Goal: Information Seeking & Learning: Learn about a topic

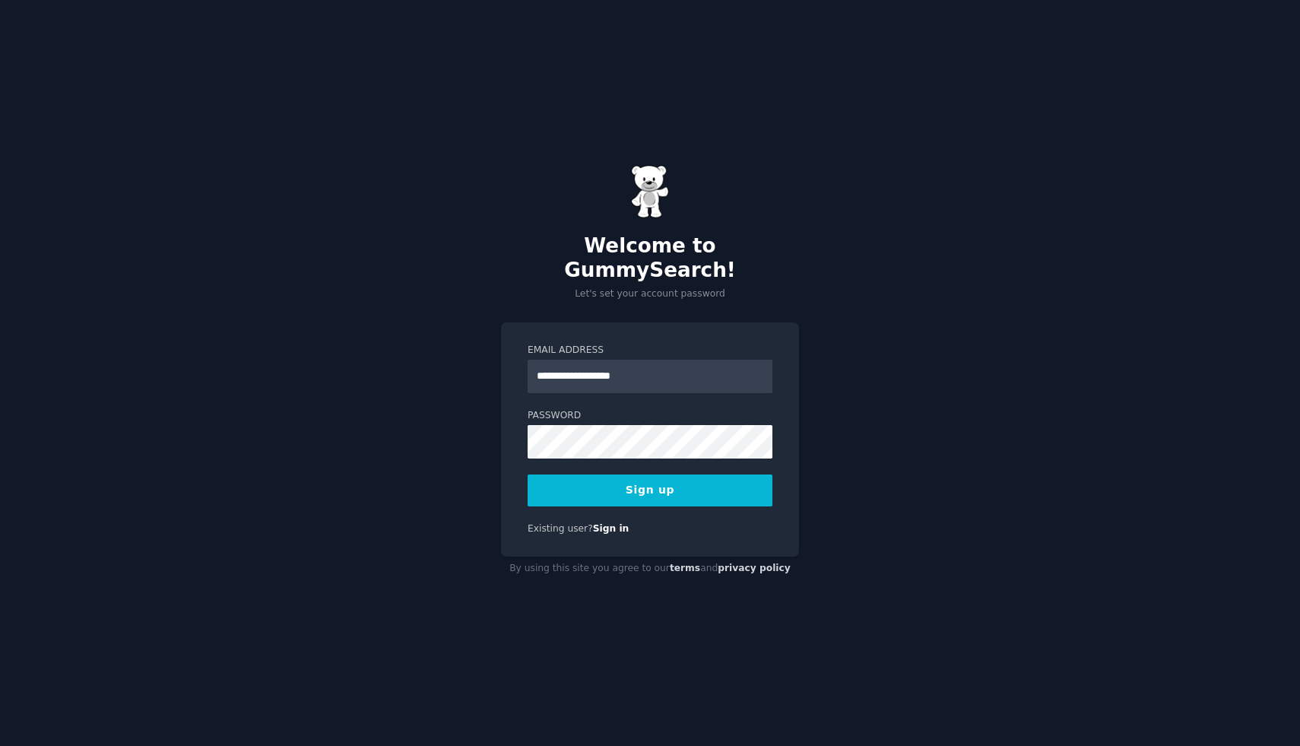
type input "**********"
click at [912, 519] on div "**********" at bounding box center [650, 373] width 1300 height 746
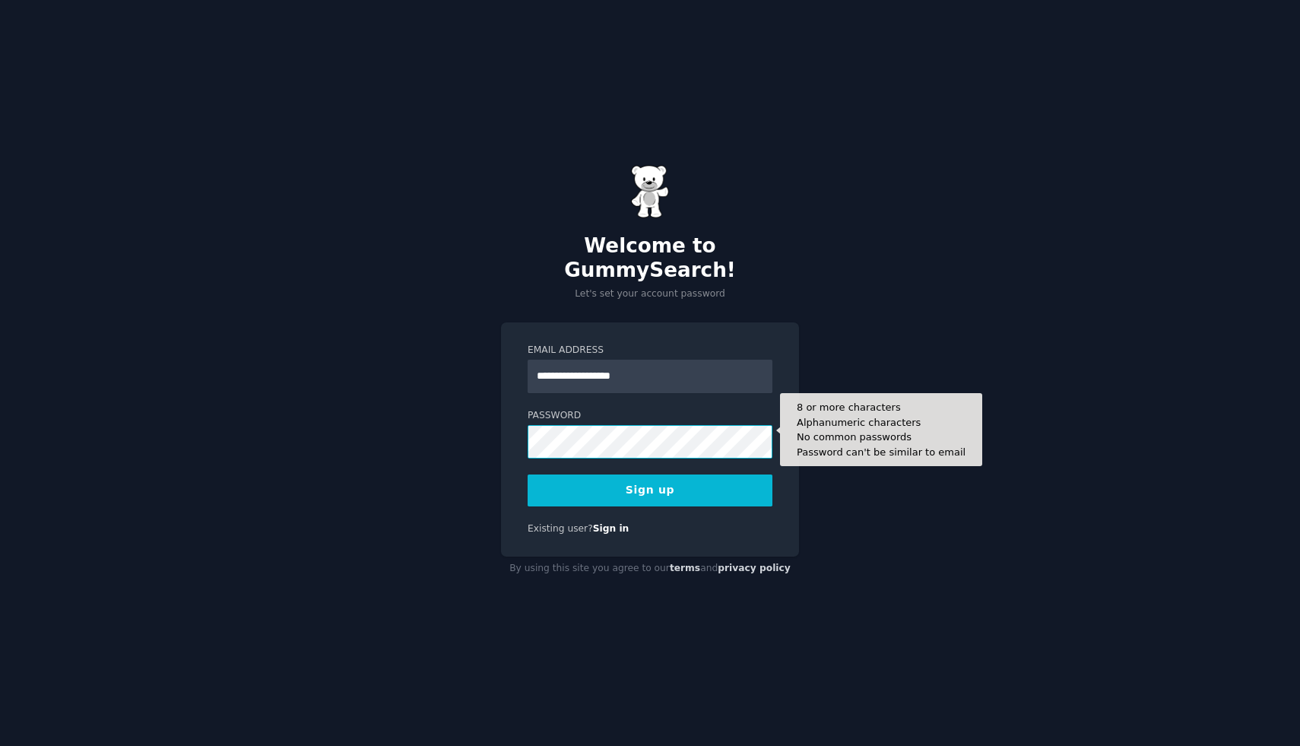
click at [464, 422] on div "**********" at bounding box center [650, 373] width 1300 height 746
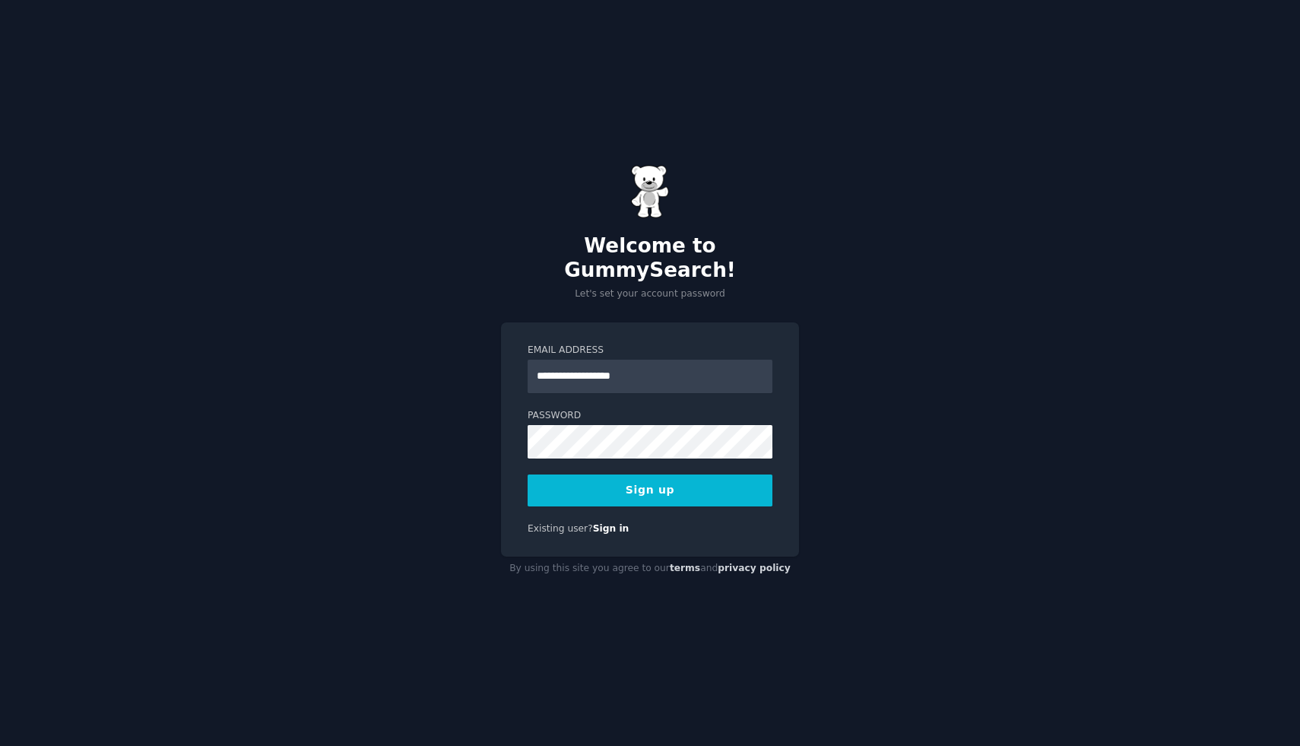
click at [637, 484] on button "Sign up" at bounding box center [650, 490] width 245 height 32
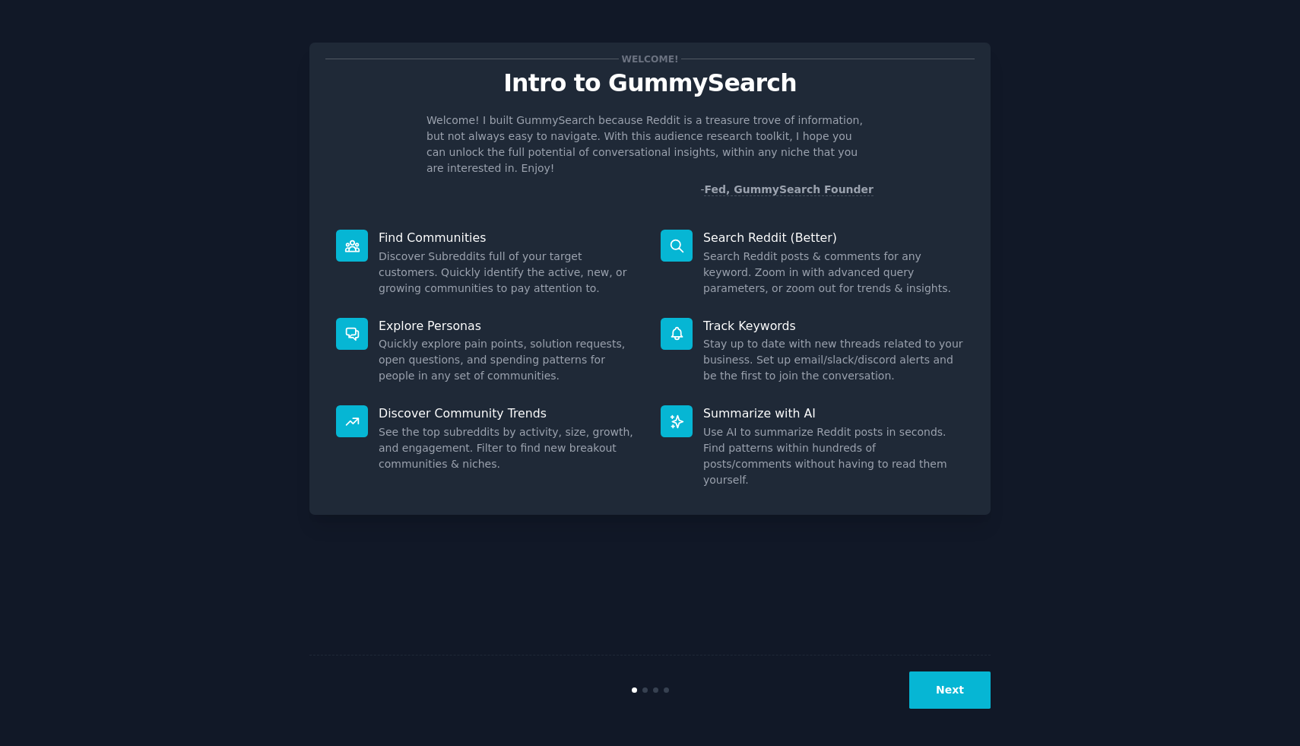
click at [928, 696] on button "Next" at bounding box center [949, 689] width 81 height 37
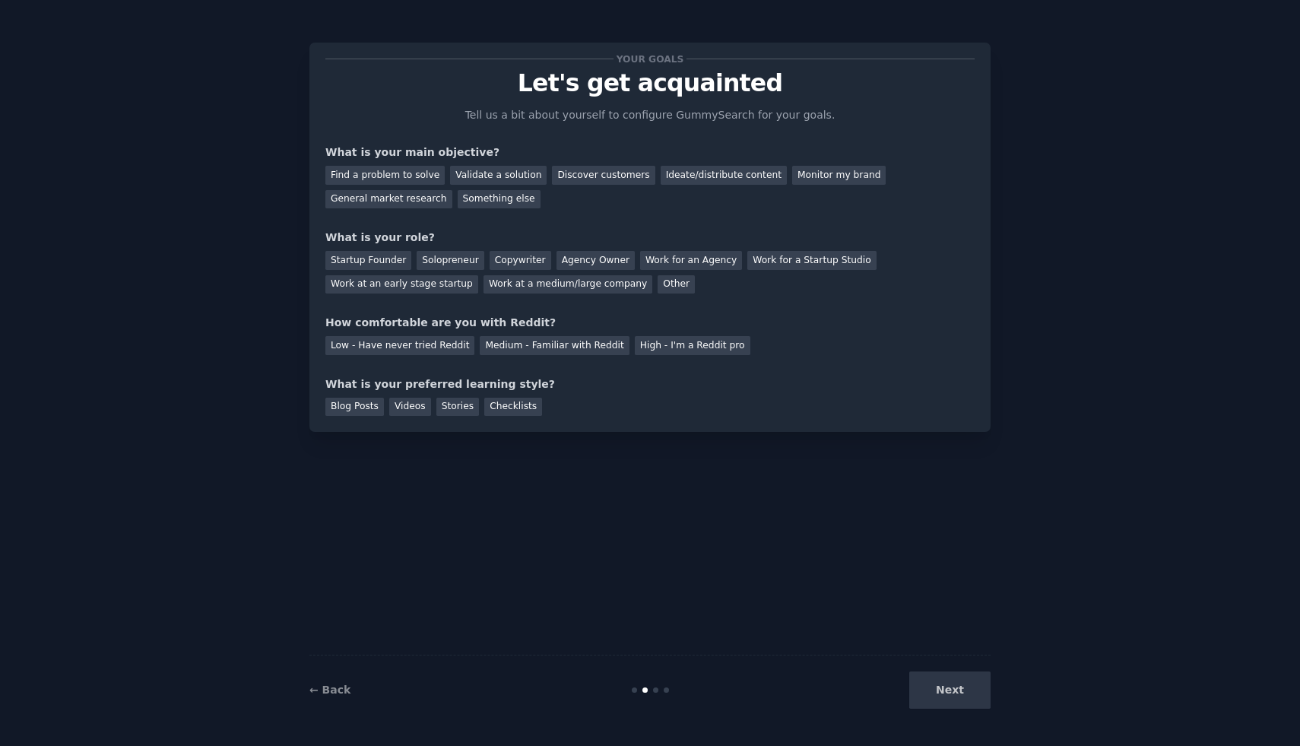
click at [927, 699] on div "Next" at bounding box center [876, 689] width 227 height 37
click at [416, 184] on div "Find a problem to solve" at bounding box center [384, 175] width 119 height 19
click at [483, 174] on div "Validate a solution" at bounding box center [498, 175] width 97 height 19
click at [406, 181] on div "Find a problem to solve" at bounding box center [384, 175] width 119 height 19
click at [385, 264] on div "Startup Founder" at bounding box center [368, 260] width 86 height 19
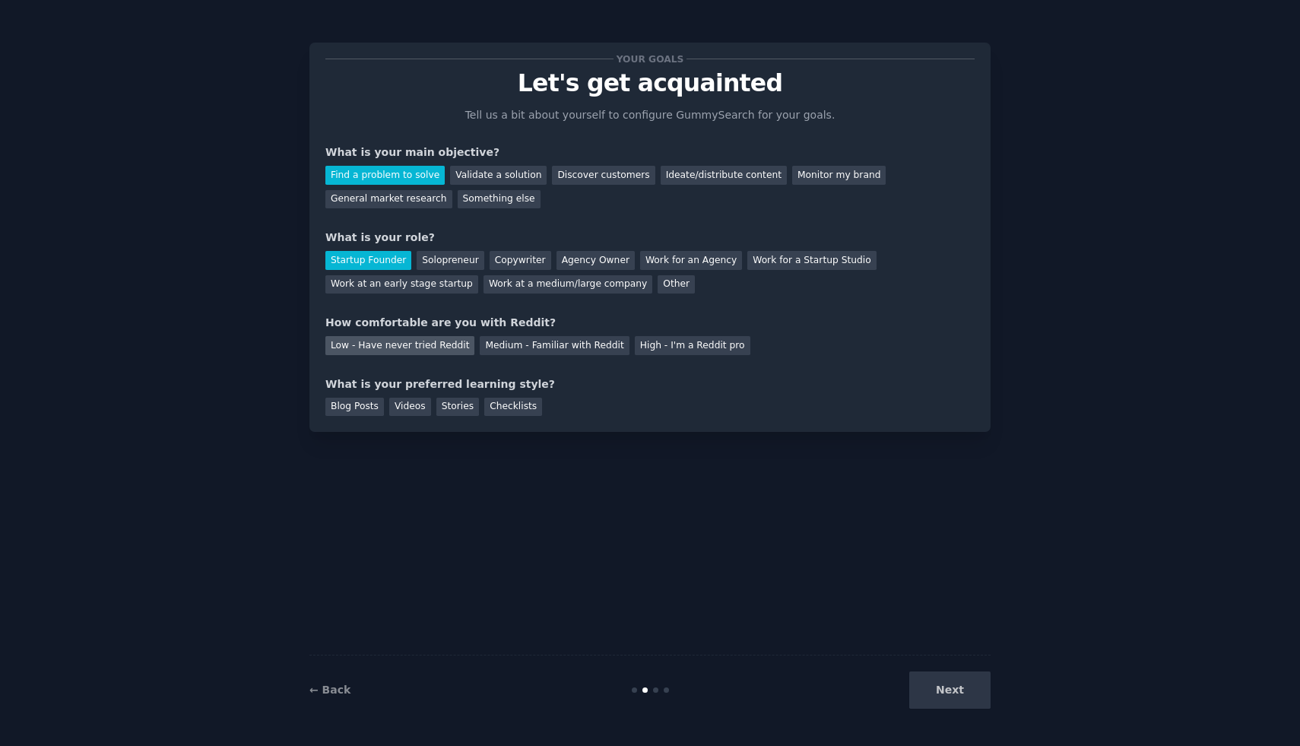
click at [382, 350] on div "Low - Have never tried Reddit" at bounding box center [399, 345] width 149 height 19
click at [559, 346] on div "Medium - Familiar with Reddit" at bounding box center [554, 345] width 149 height 19
click at [376, 407] on div "Blog Posts" at bounding box center [354, 407] width 59 height 19
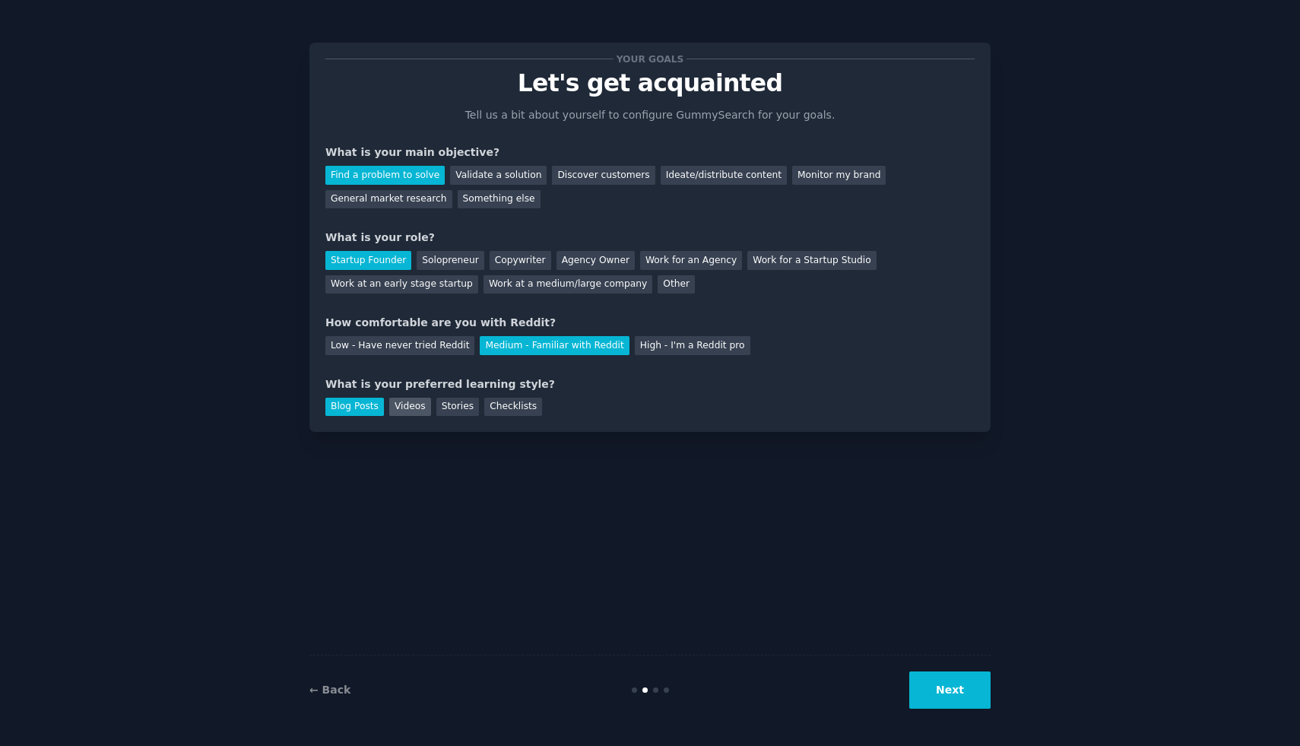
click at [411, 408] on div "Videos" at bounding box center [410, 407] width 42 height 19
click at [459, 408] on div "Stories" at bounding box center [457, 407] width 43 height 19
click at [417, 408] on div "Videos" at bounding box center [410, 407] width 42 height 19
click at [350, 409] on div "Blog Posts" at bounding box center [354, 407] width 59 height 19
click at [402, 408] on div "Videos" at bounding box center [410, 407] width 42 height 19
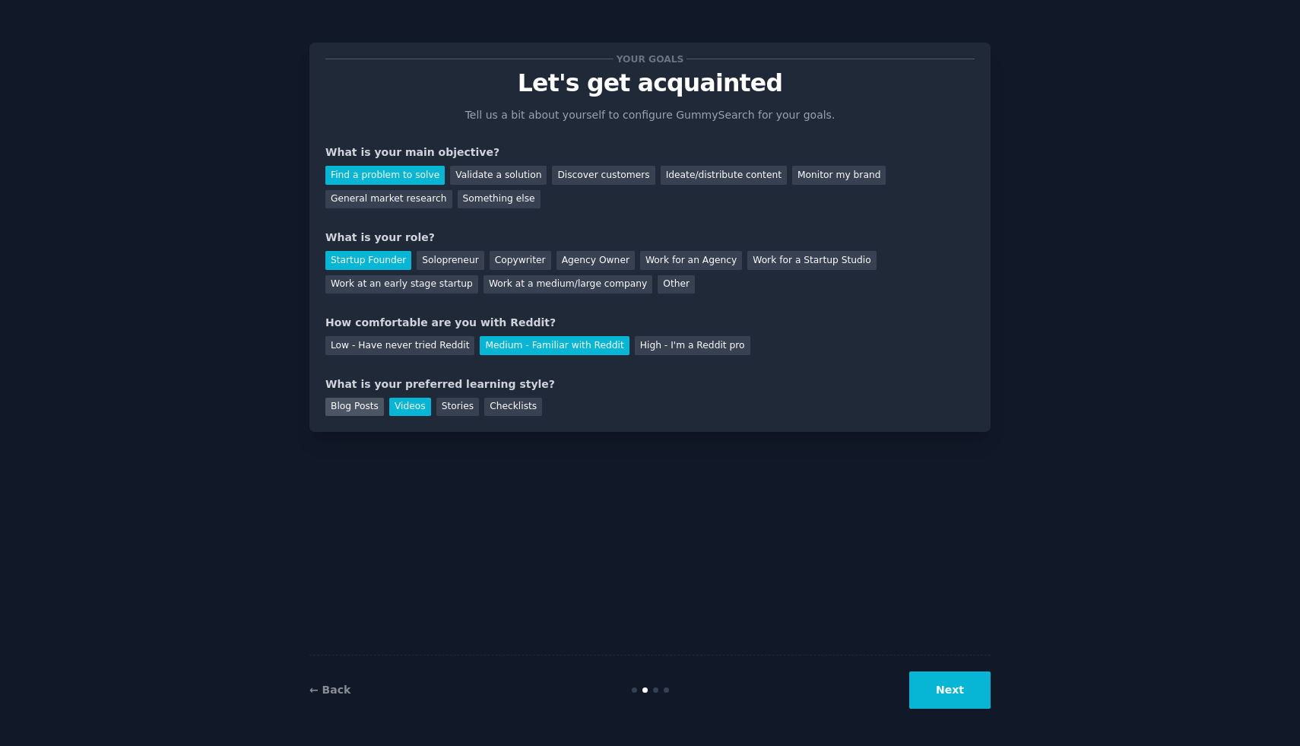
click at [369, 411] on div "Blog Posts" at bounding box center [354, 407] width 59 height 19
click at [950, 690] on button "Next" at bounding box center [949, 689] width 81 height 37
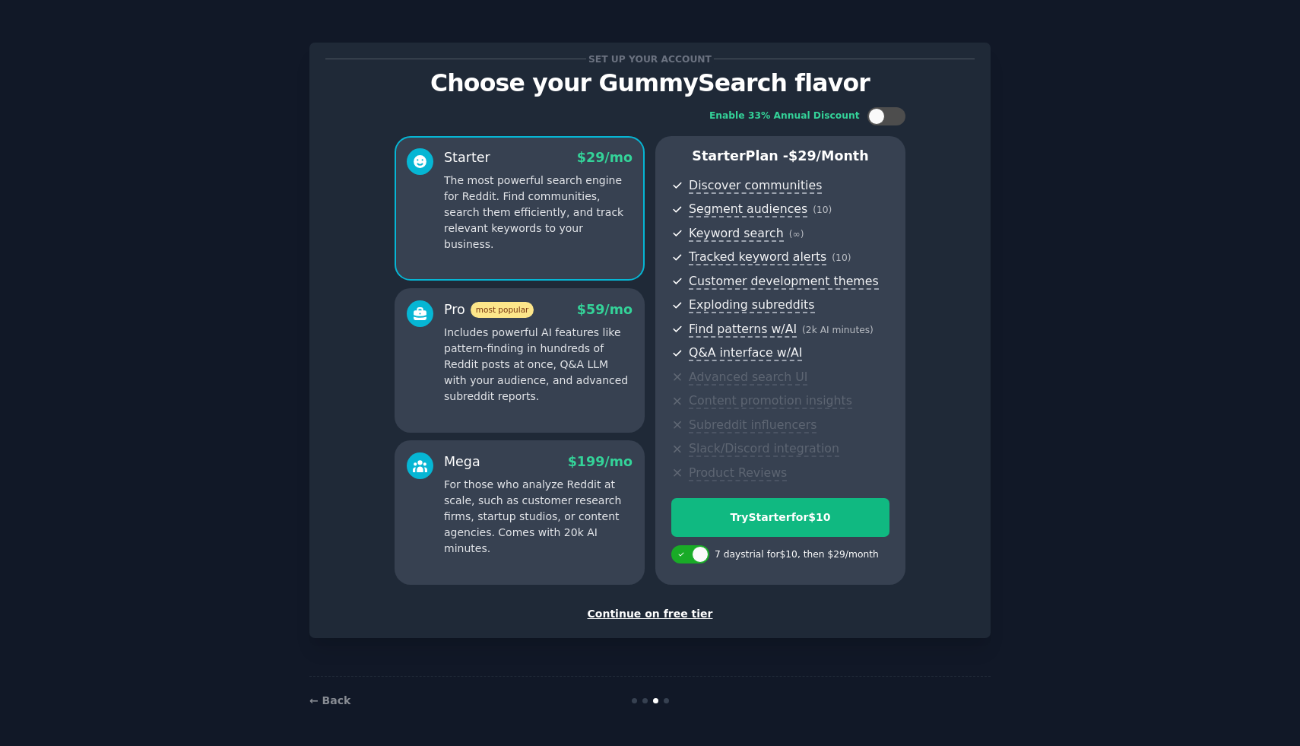
click at [690, 612] on div "Continue on free tier" at bounding box center [649, 614] width 649 height 16
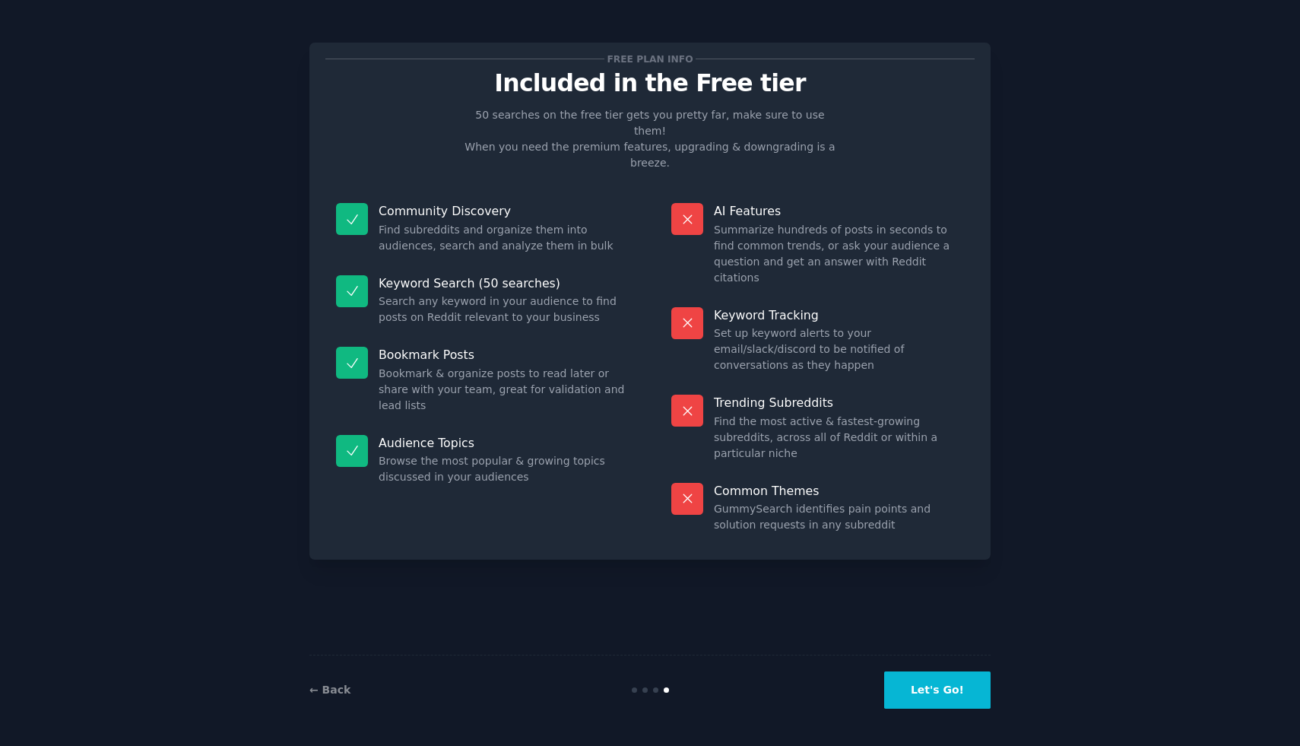
click at [952, 697] on button "Let's Go!" at bounding box center [937, 689] width 106 height 37
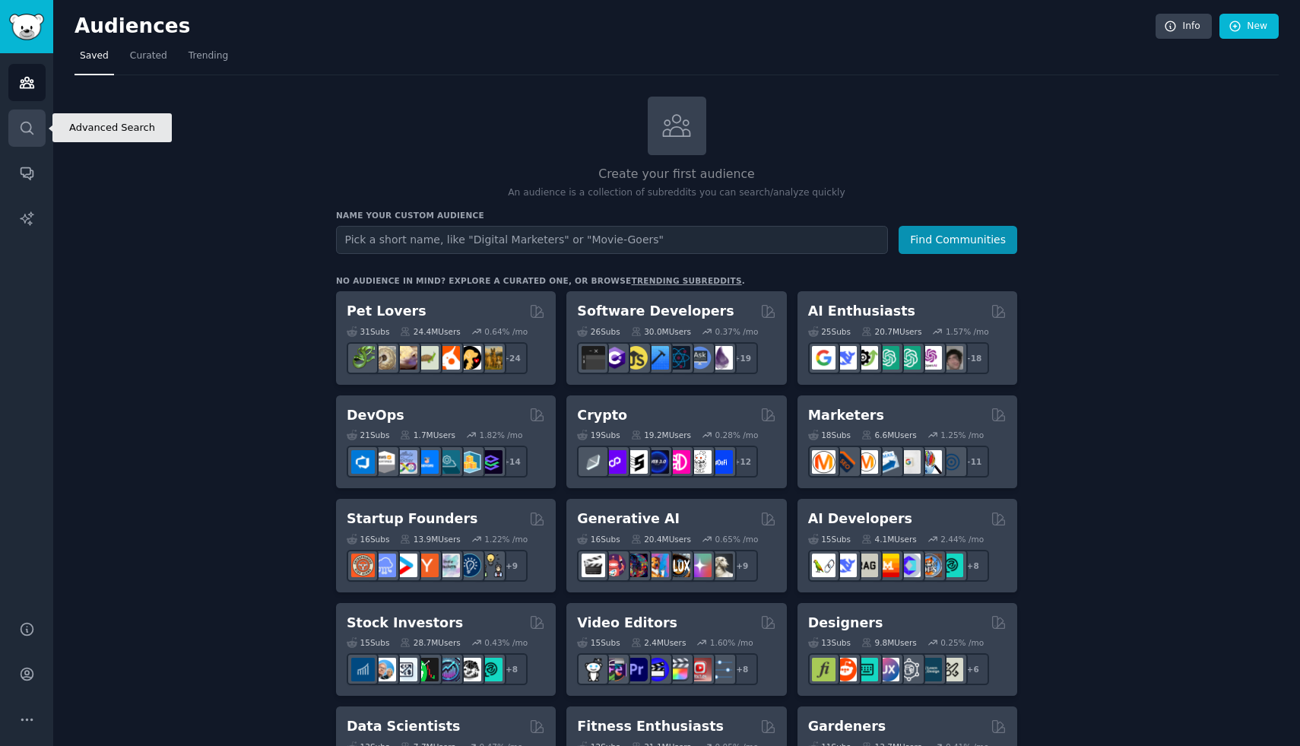
click at [24, 136] on link "Search" at bounding box center [26, 127] width 37 height 37
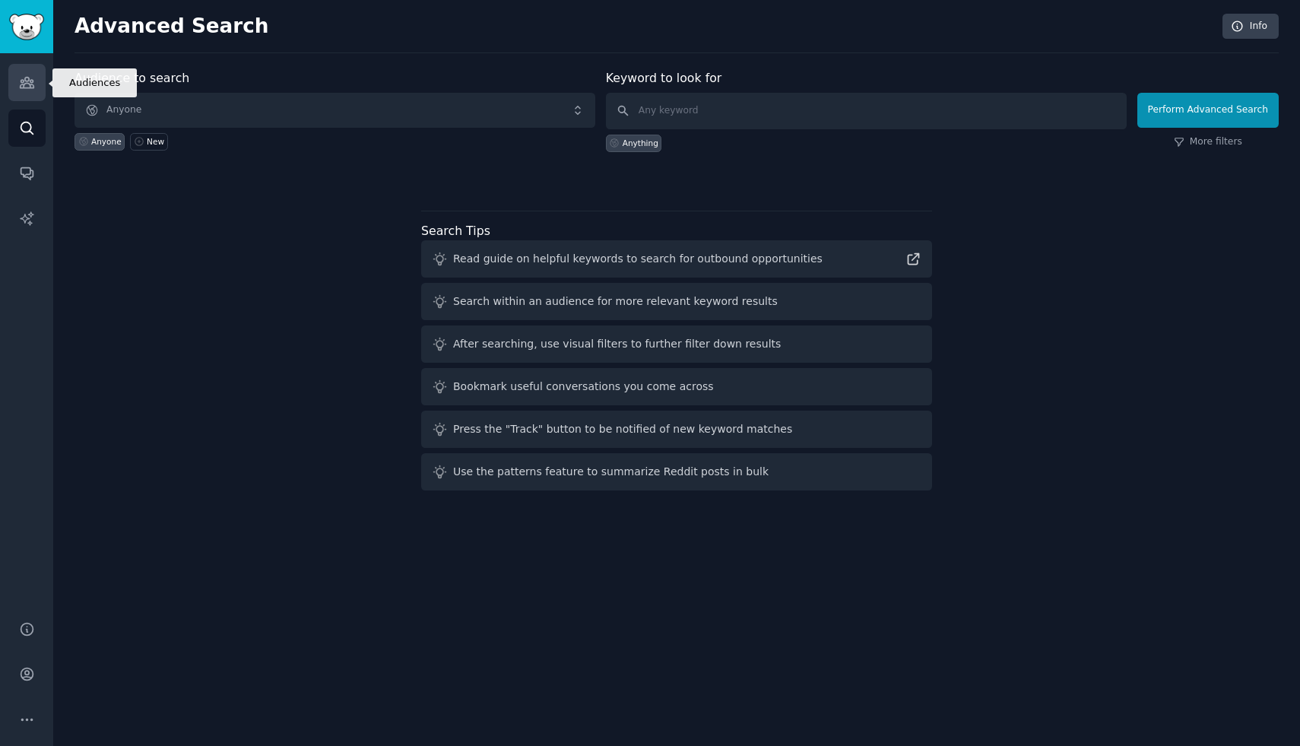
click at [23, 89] on icon "Sidebar" at bounding box center [27, 83] width 16 height 16
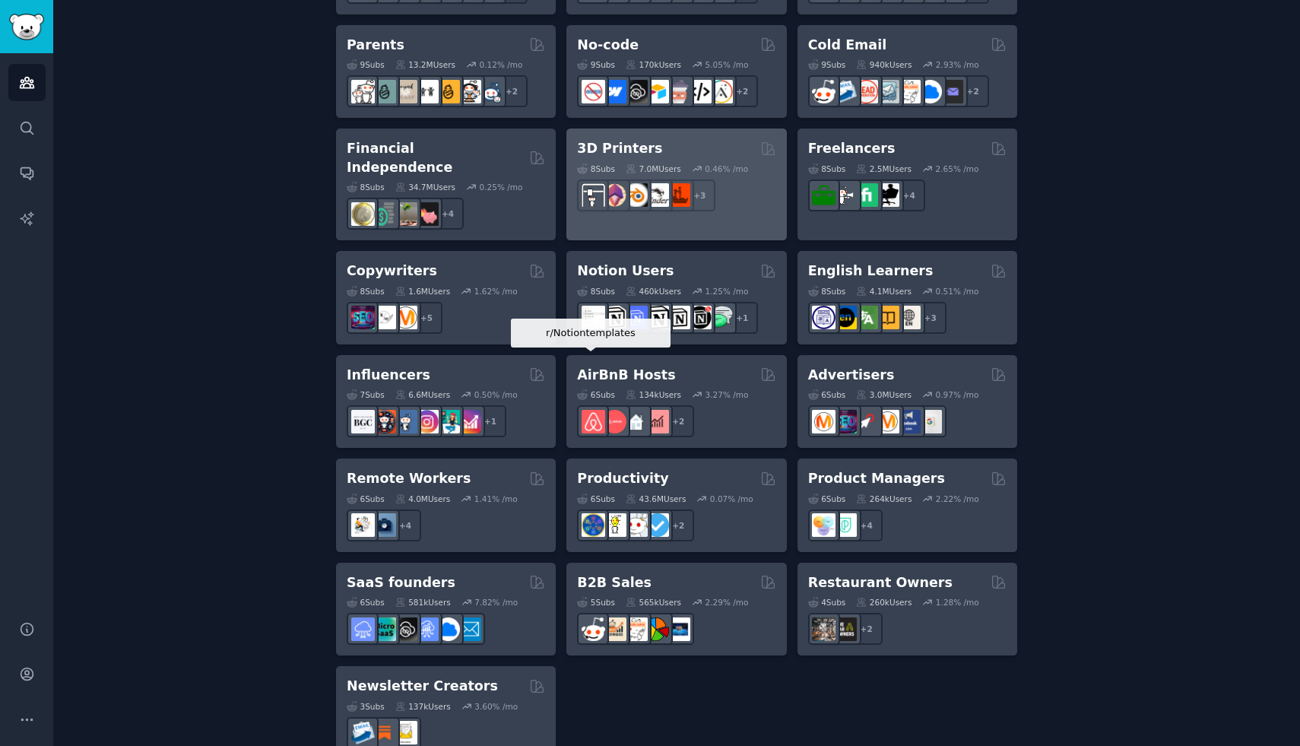
scroll to position [1008, 0]
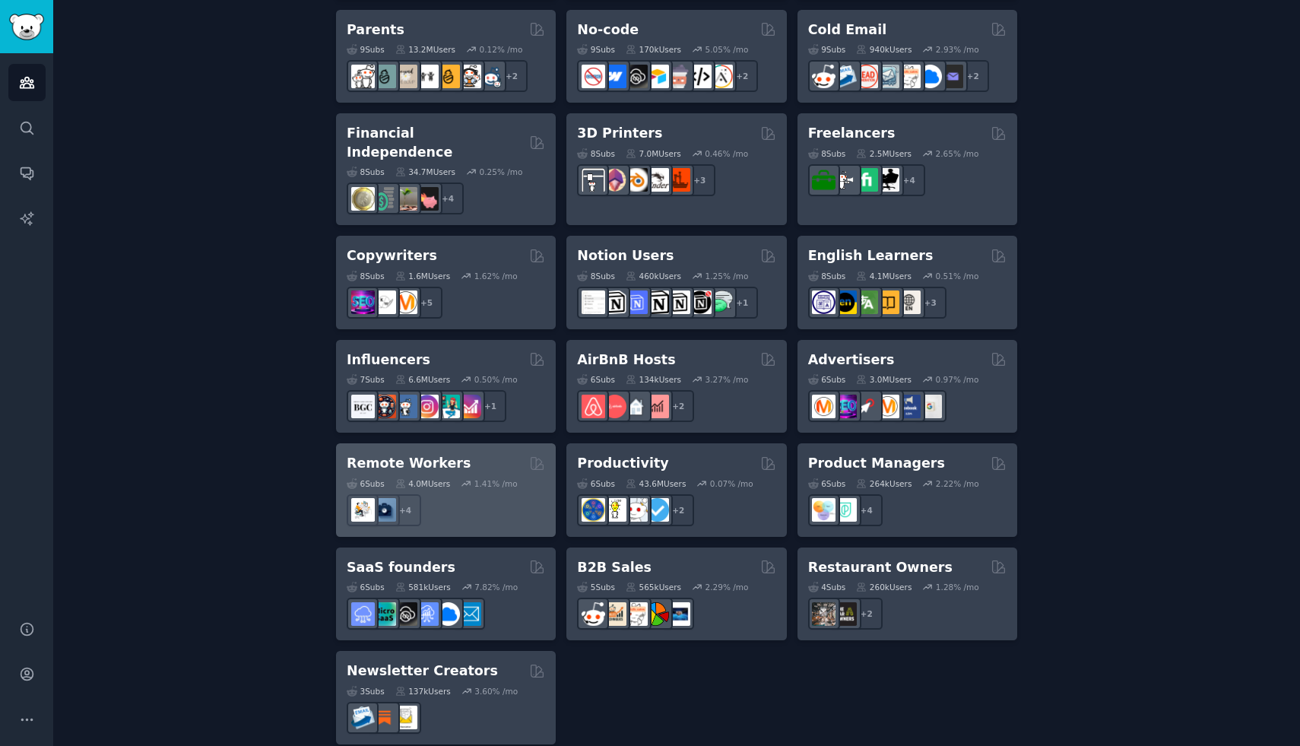
click at [423, 454] on h2 "Remote Workers" at bounding box center [409, 463] width 124 height 19
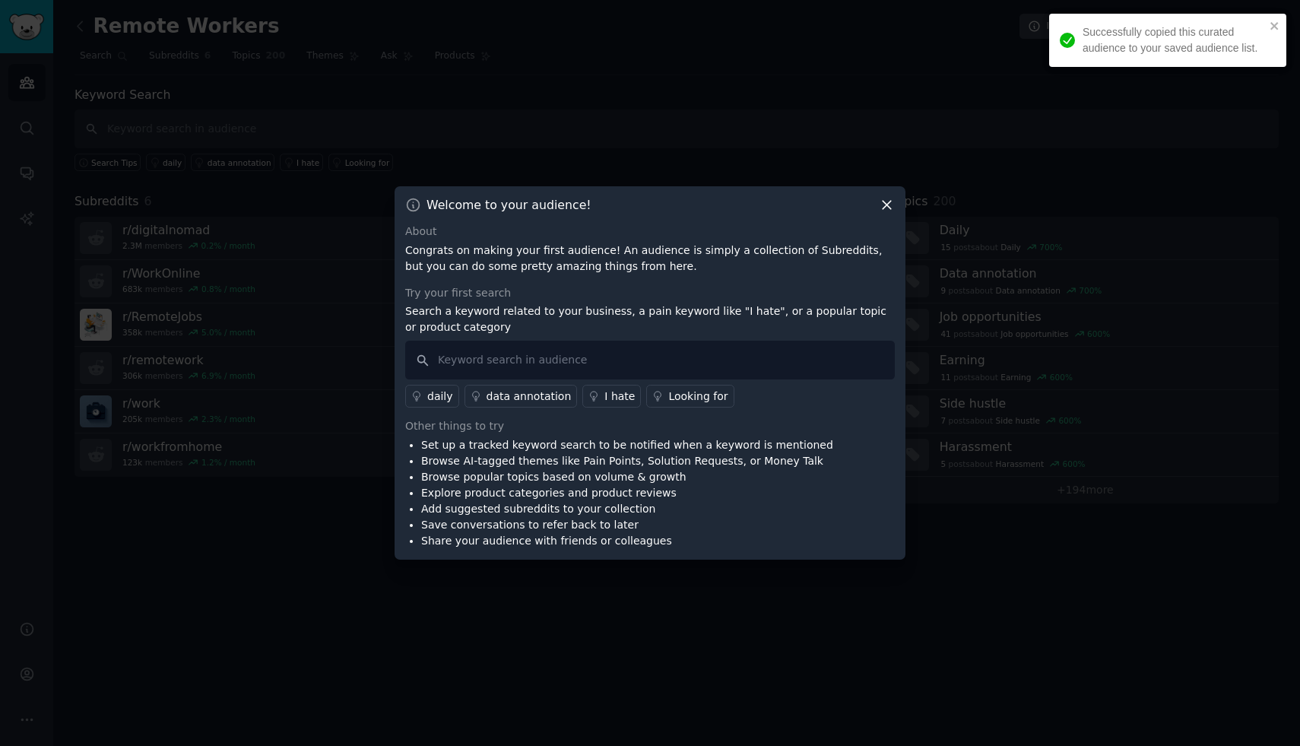
click at [894, 208] on icon at bounding box center [887, 205] width 16 height 16
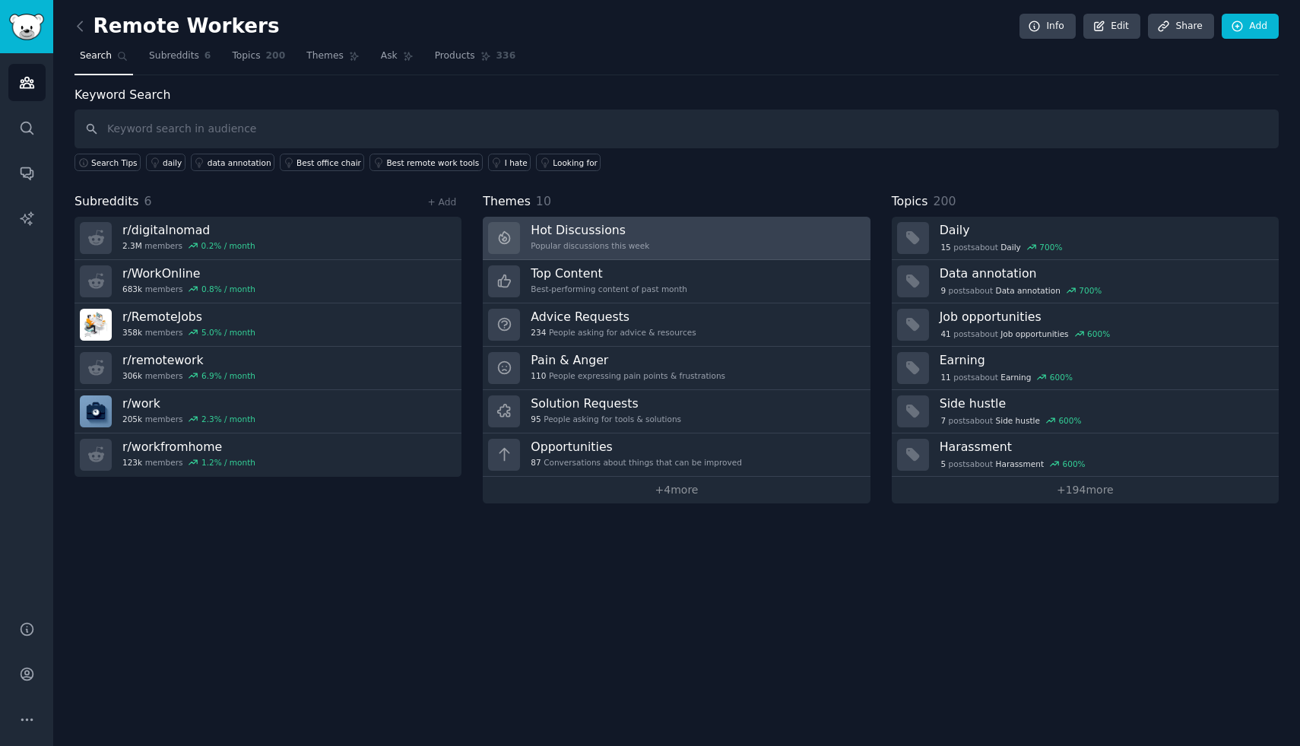
click at [593, 245] on div "Popular discussions this week" at bounding box center [590, 245] width 119 height 11
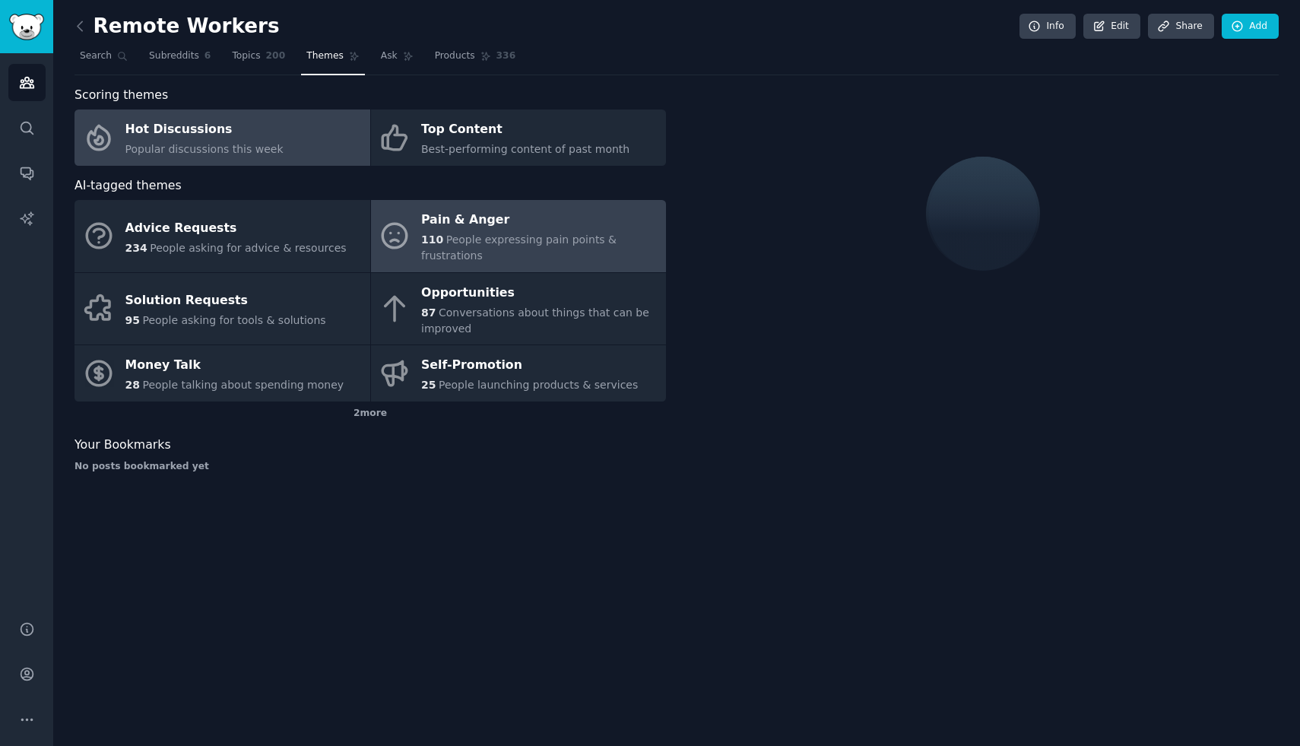
click at [525, 239] on span "People expressing pain points & frustrations" at bounding box center [518, 247] width 195 height 28
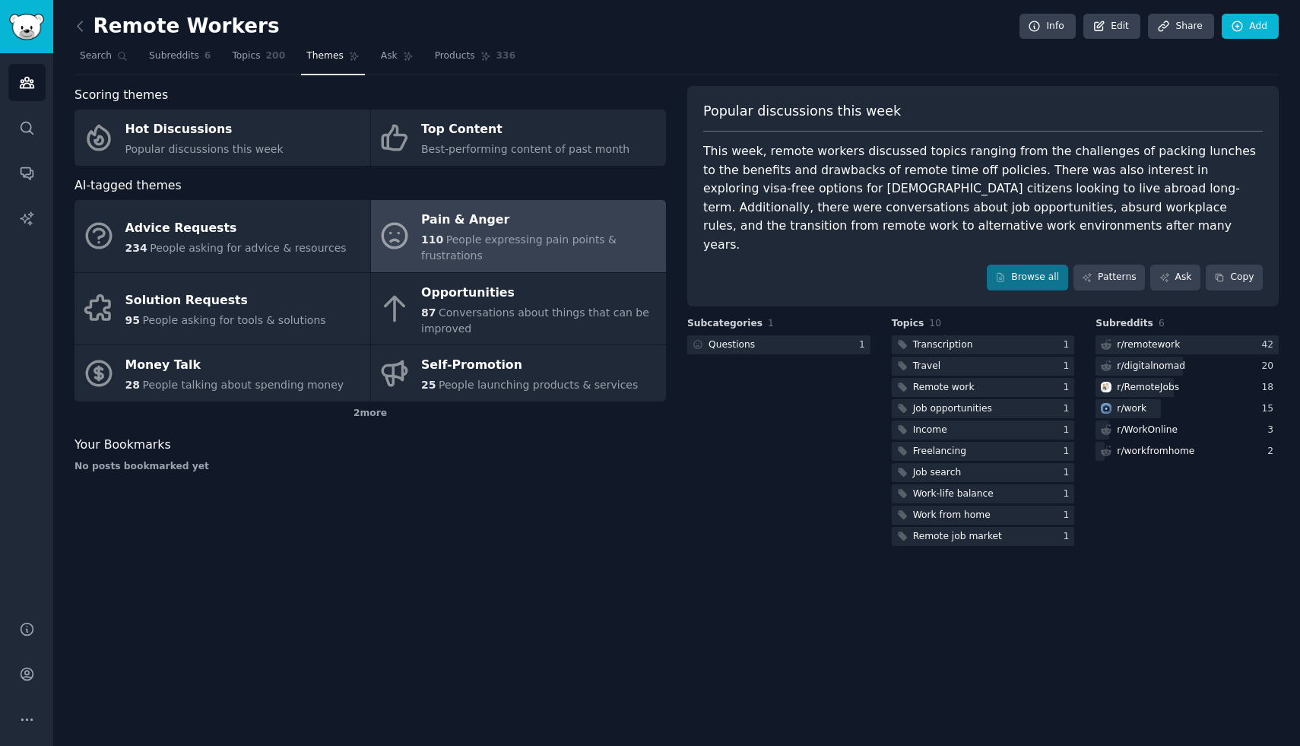
click at [584, 229] on div "Pain & Anger" at bounding box center [539, 220] width 237 height 24
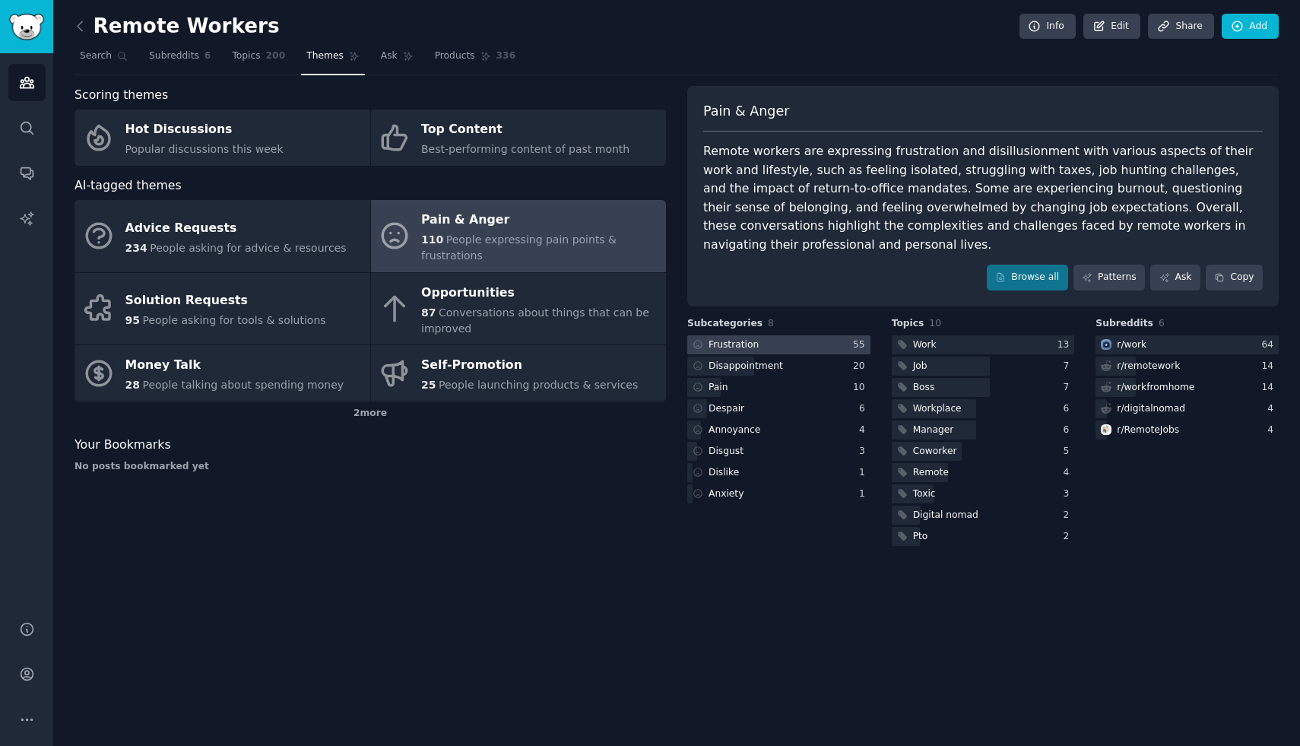
click at [823, 345] on div at bounding box center [778, 344] width 183 height 19
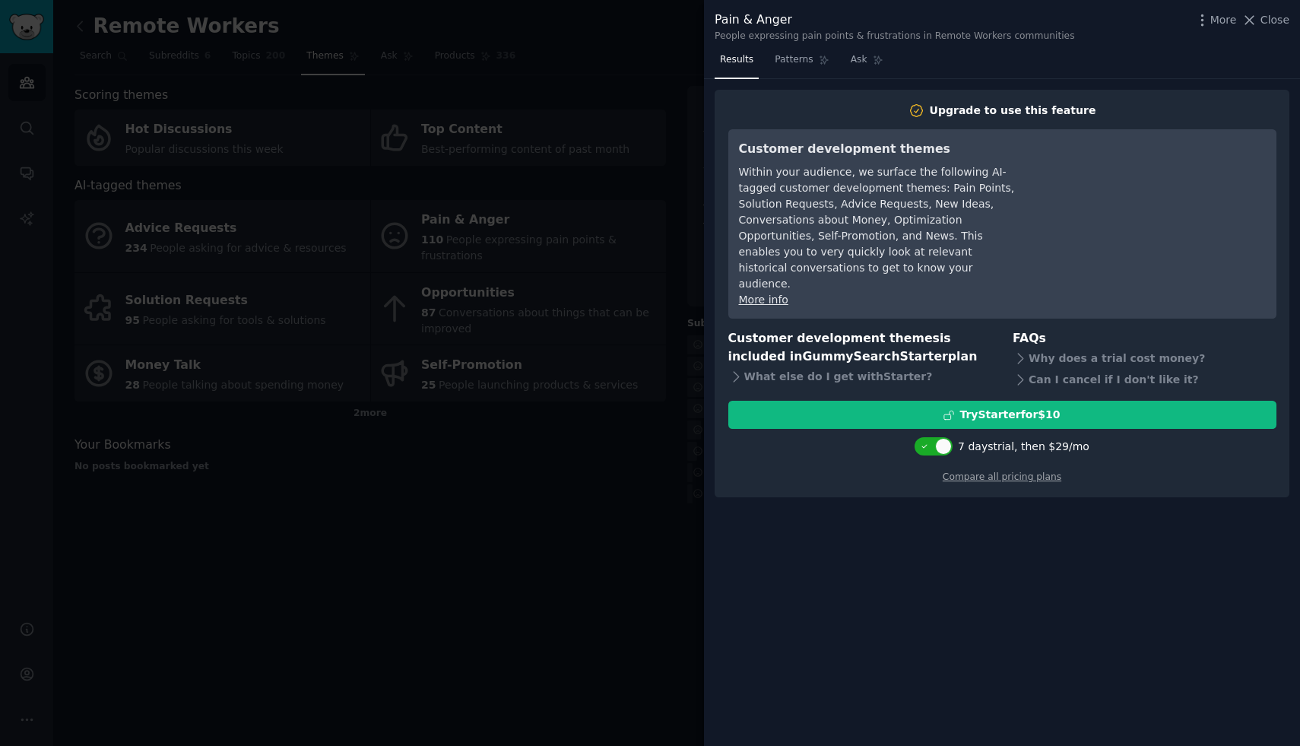
click at [602, 473] on div at bounding box center [650, 373] width 1300 height 746
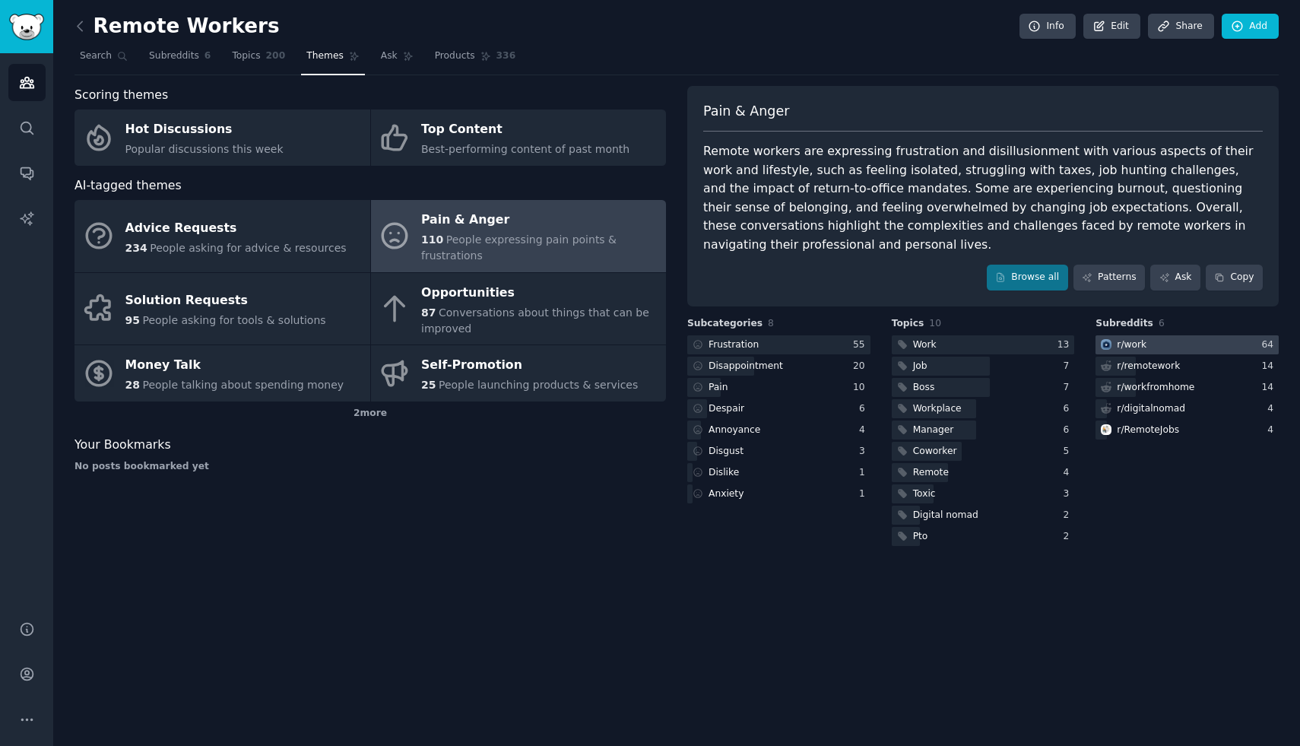
click at [1220, 349] on div at bounding box center [1187, 344] width 183 height 19
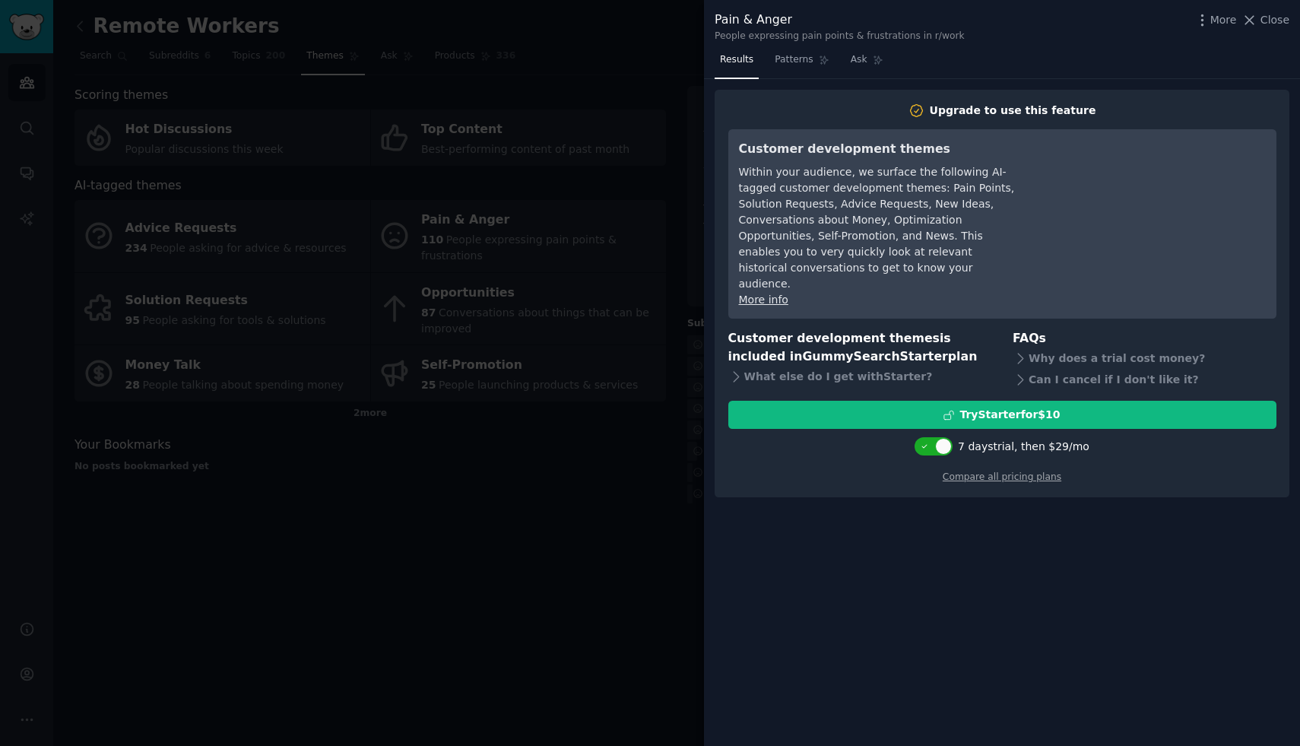
click at [686, 449] on div at bounding box center [650, 373] width 1300 height 746
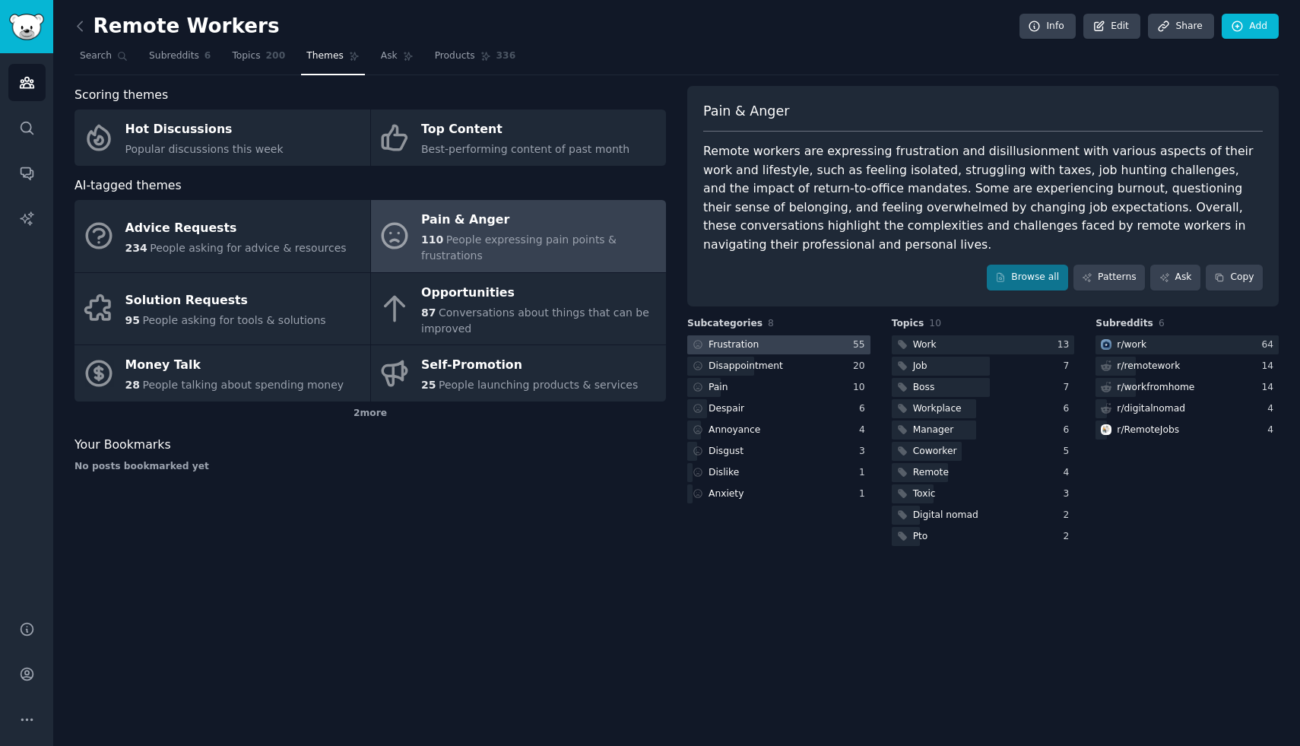
click at [806, 349] on div at bounding box center [778, 344] width 183 height 19
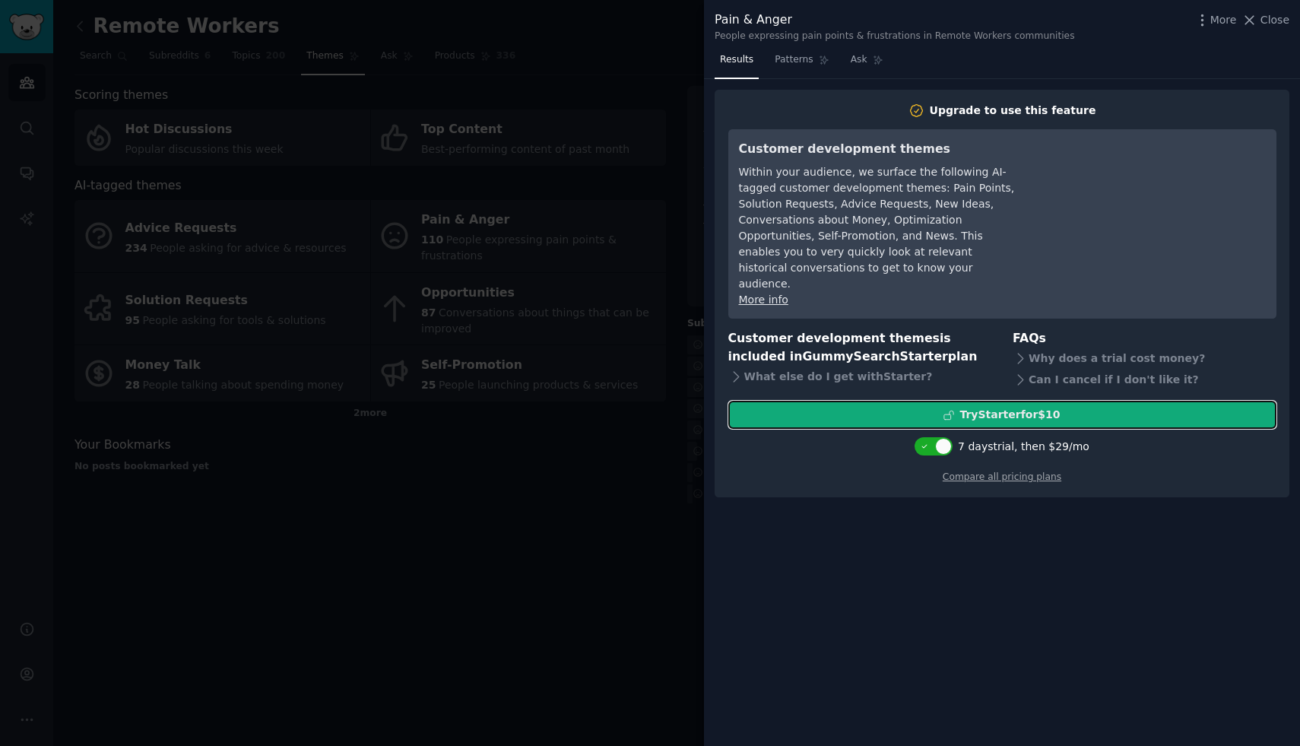
click at [914, 407] on div "Try Starter for $10" at bounding box center [1002, 415] width 547 height 16
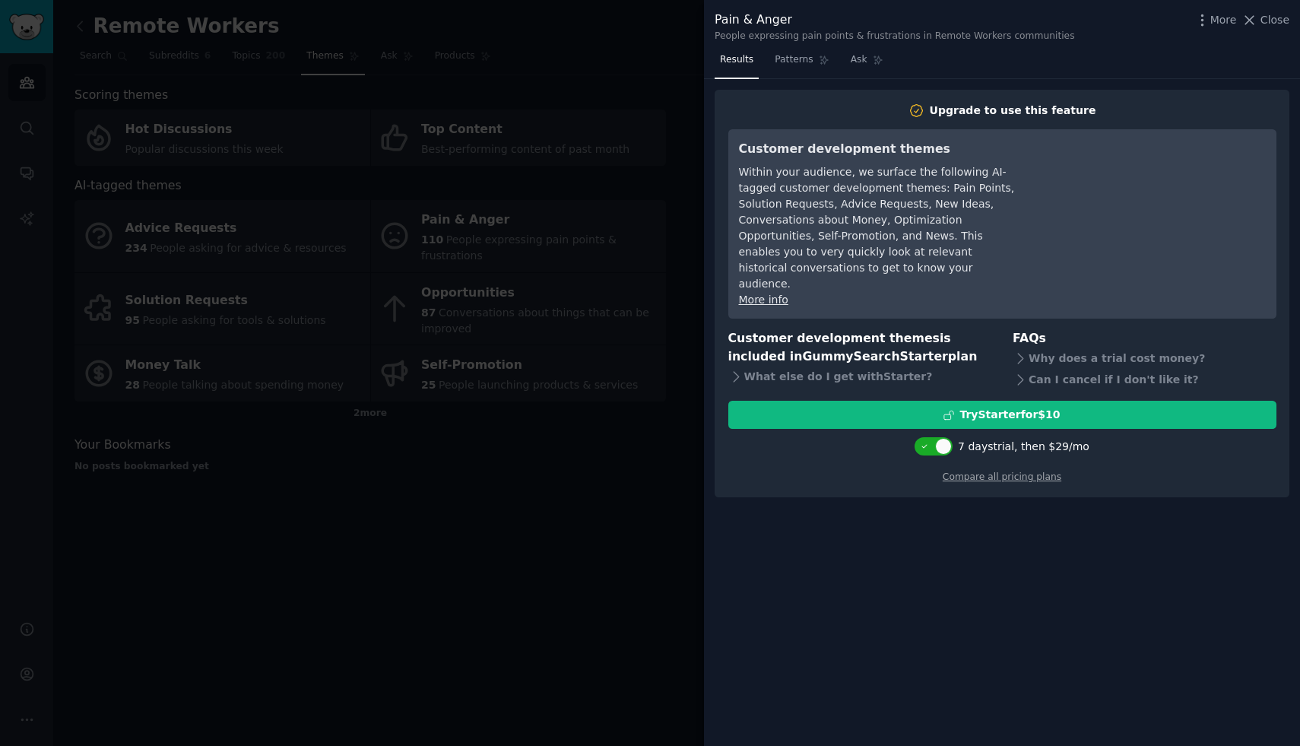
click at [543, 220] on div at bounding box center [650, 373] width 1300 height 746
